Goal: Navigation & Orientation: Find specific page/section

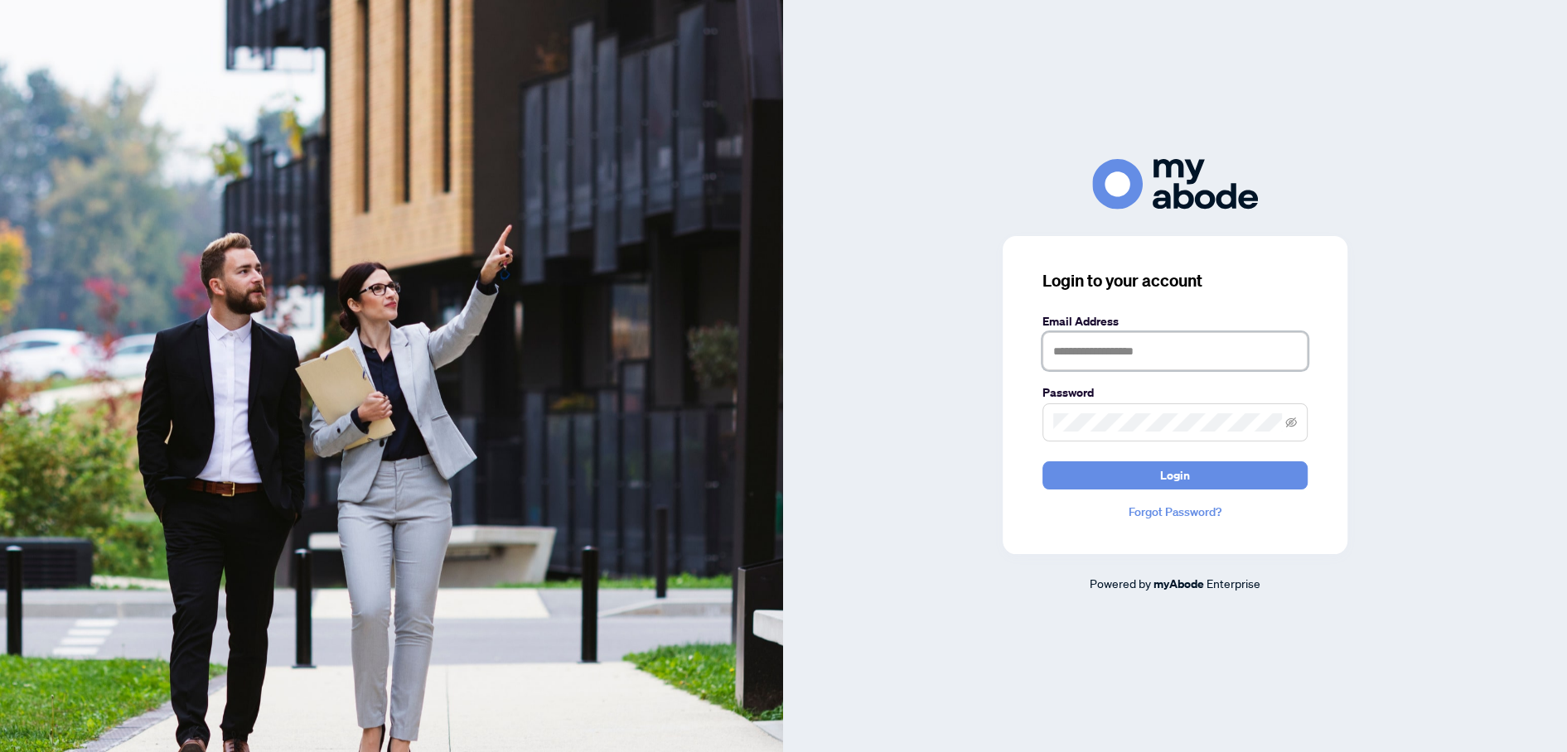
type input "**********"
click at [1165, 481] on span "Login" at bounding box center [1175, 475] width 30 height 27
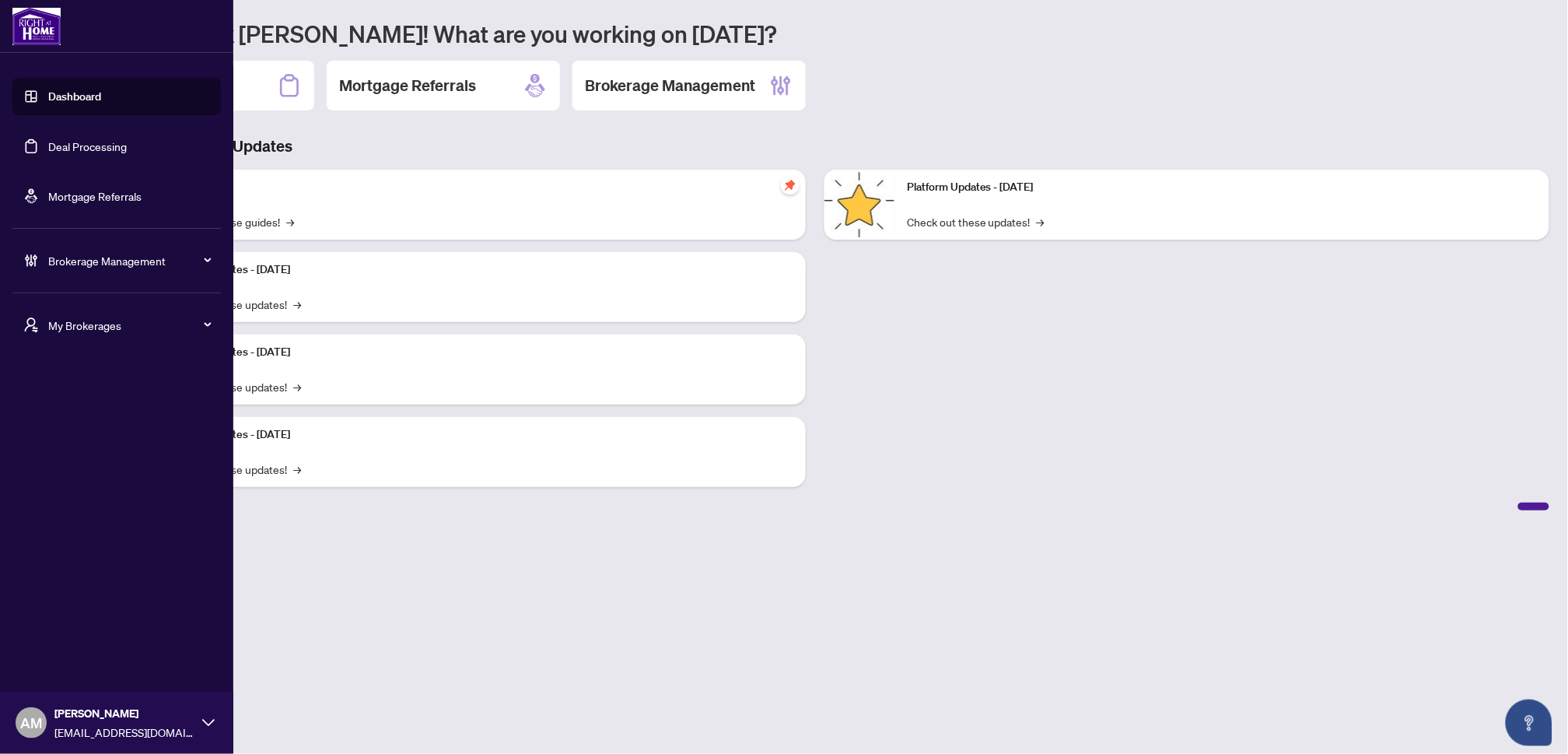
click at [130, 327] on span "My Brokerages" at bounding box center [129, 325] width 161 height 17
